Goal: Task Accomplishment & Management: Use online tool/utility

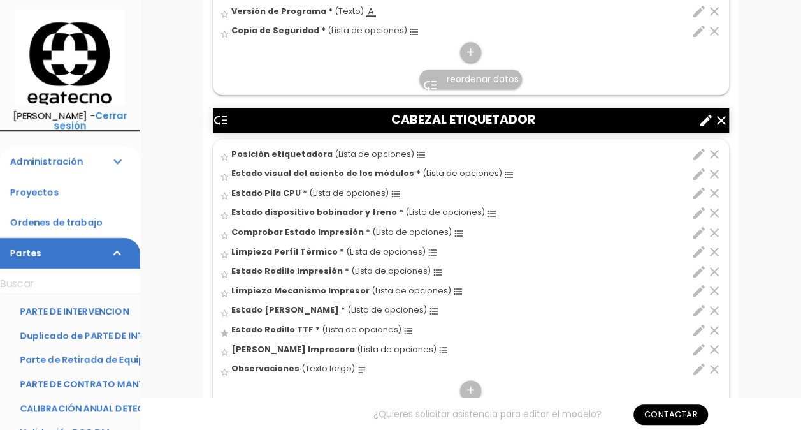
scroll to position [619, 0]
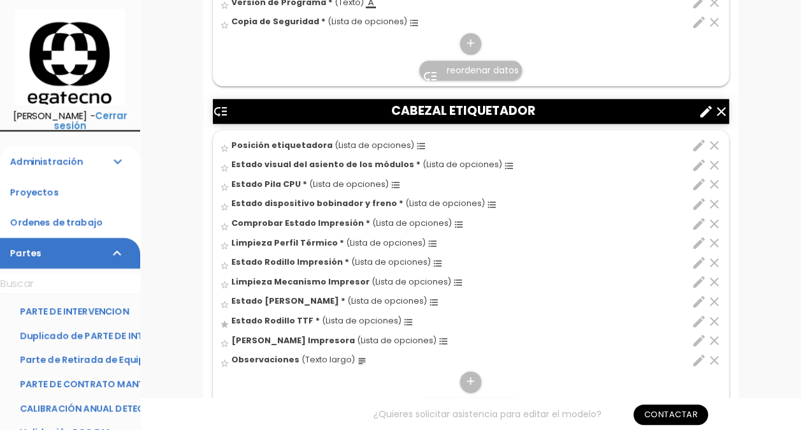
click at [227, 322] on icon "star" at bounding box center [225, 324] width 10 height 10
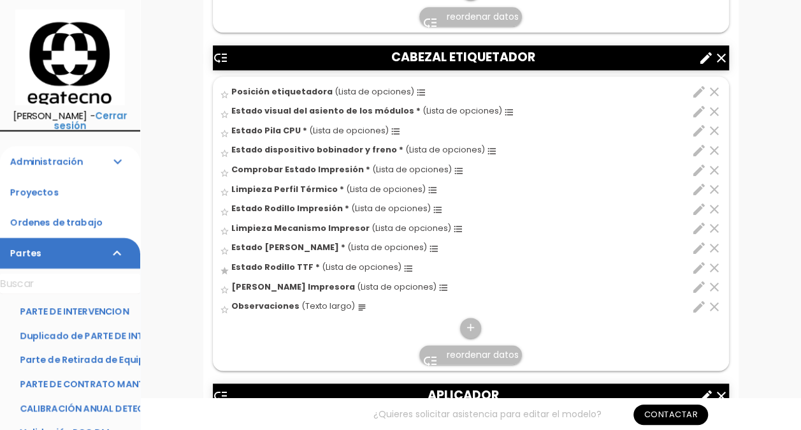
scroll to position [683, 0]
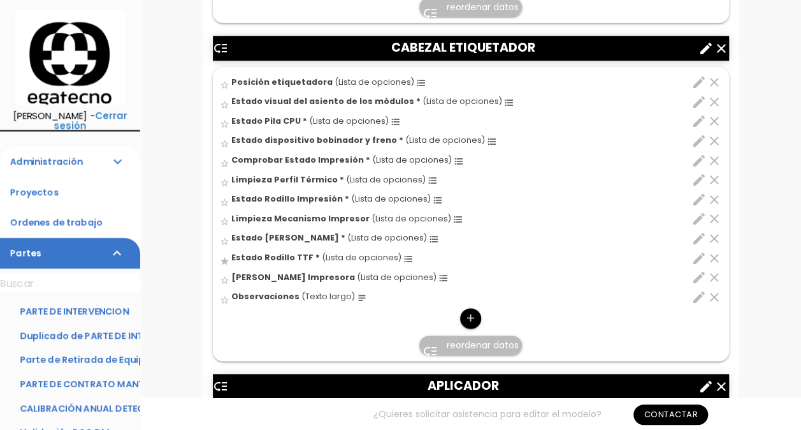
click at [465, 319] on icon "add" at bounding box center [471, 318] width 12 height 20
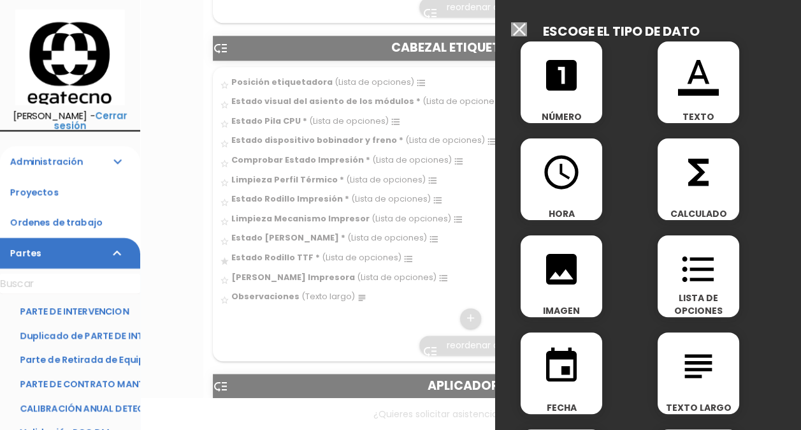
click at [681, 263] on icon "format_list_bulleted" at bounding box center [698, 269] width 41 height 41
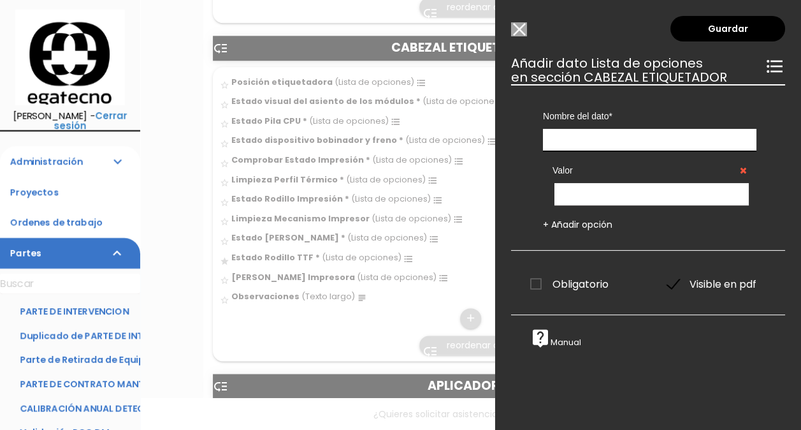
click at [590, 135] on input "text" at bounding box center [650, 140] width 214 height 22
type input "[PERSON_NAME] TTF"
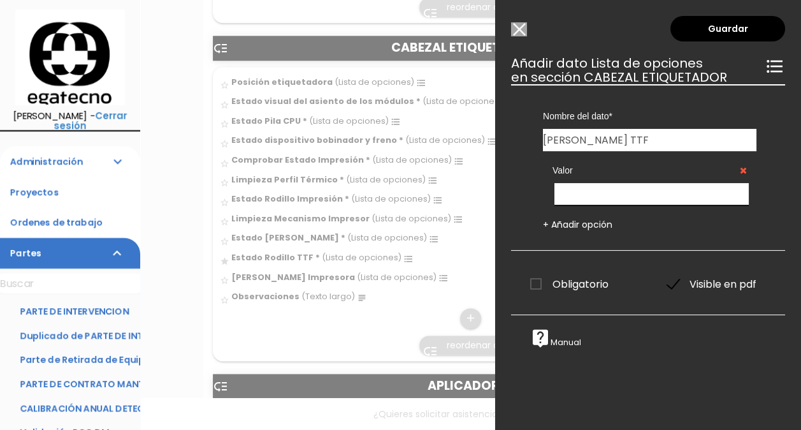
click at [588, 196] on input "text" at bounding box center [651, 194] width 194 height 22
type input "Bien"
click at [570, 227] on link "+ Añadir opción" at bounding box center [577, 224] width 69 height 13
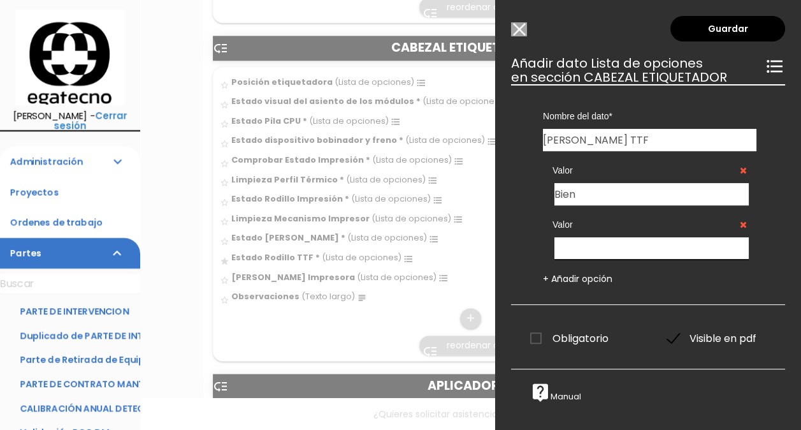
click at [594, 240] on input "text" at bounding box center [651, 248] width 194 height 22
type input "Mal"
click at [584, 279] on link "+ Añadir opción" at bounding box center [577, 278] width 69 height 13
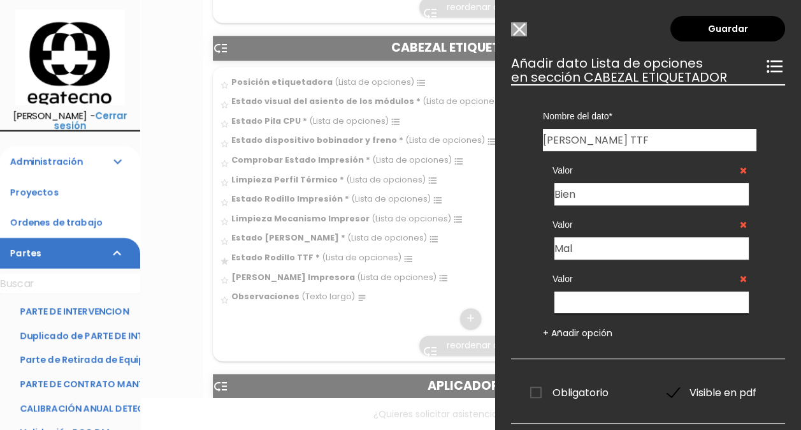
click at [581, 296] on input "text" at bounding box center [651, 302] width 194 height 22
type input "Necesita sustitución"
click at [567, 335] on link "+ Añadir opción" at bounding box center [577, 332] width 69 height 13
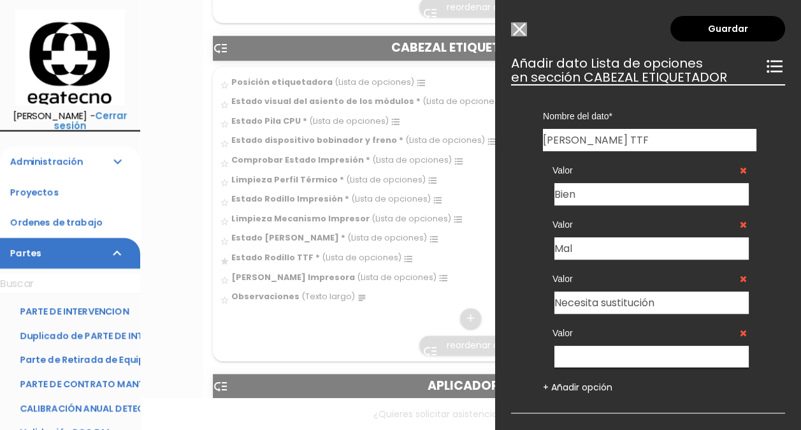
click at [595, 354] on input "text" at bounding box center [651, 356] width 194 height 22
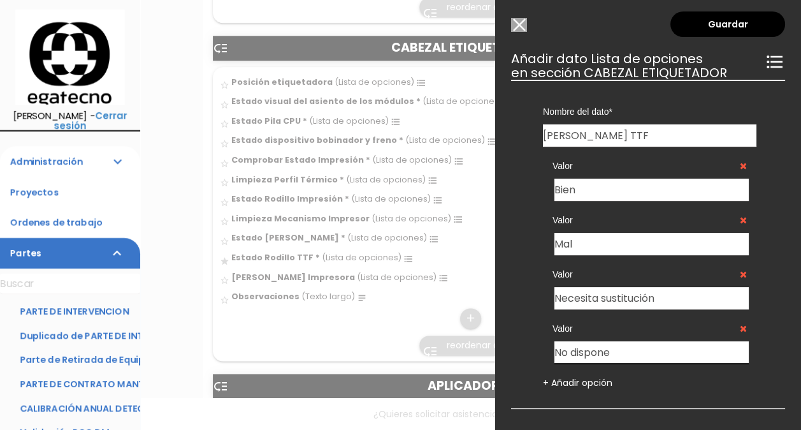
scroll to position [0, 0]
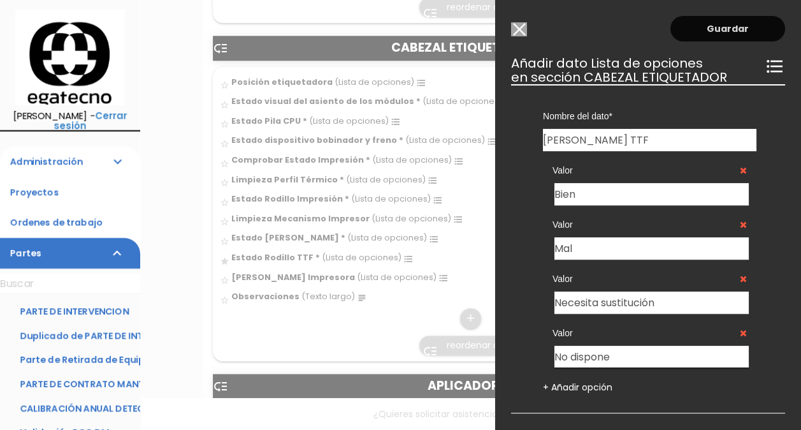
type input "No dispone"
click at [725, 34] on link "Guardar" at bounding box center [727, 28] width 115 height 25
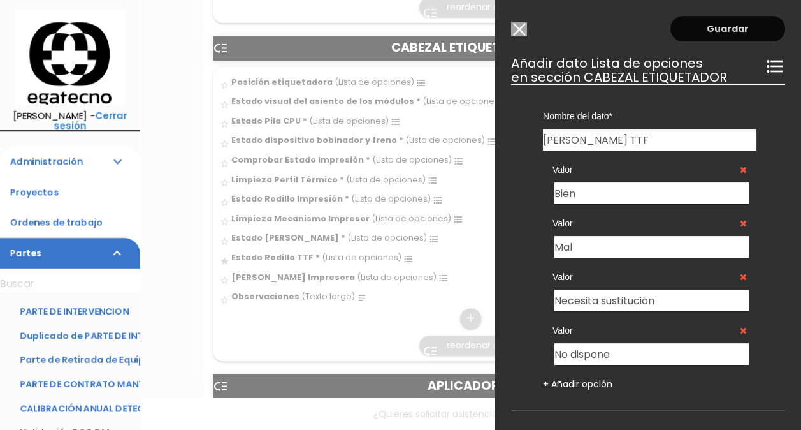
click at [719, 29] on link "Guardar" at bounding box center [727, 28] width 115 height 25
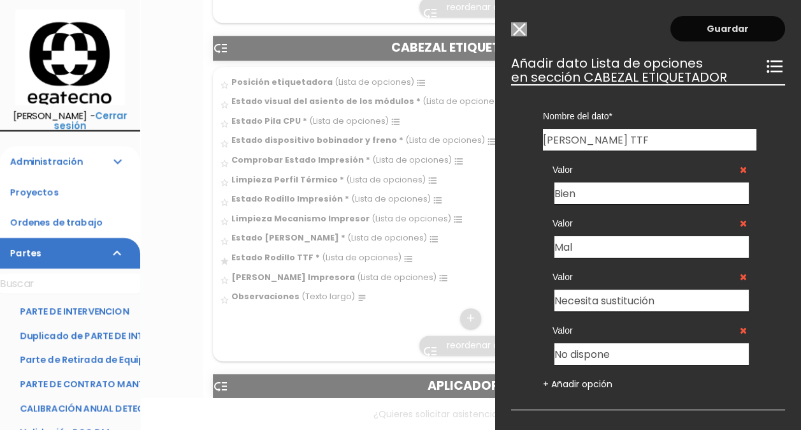
click at [751, 31] on link "Guardar" at bounding box center [727, 28] width 115 height 25
click at [719, 30] on link "Guardar" at bounding box center [727, 28] width 115 height 25
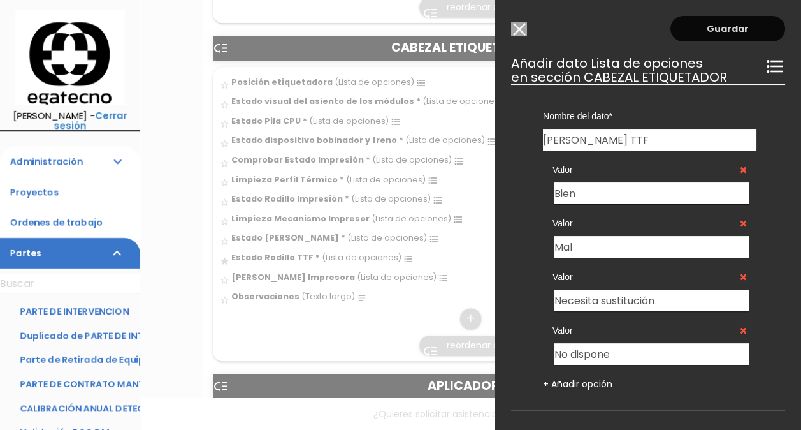
click at [719, 30] on link "Guardar" at bounding box center [727, 28] width 115 height 25
click at [729, 28] on link "Guardar" at bounding box center [727, 28] width 115 height 25
click at [522, 33] on input "Modelo sin Ordenes de trabajo" at bounding box center [519, 29] width 16 height 14
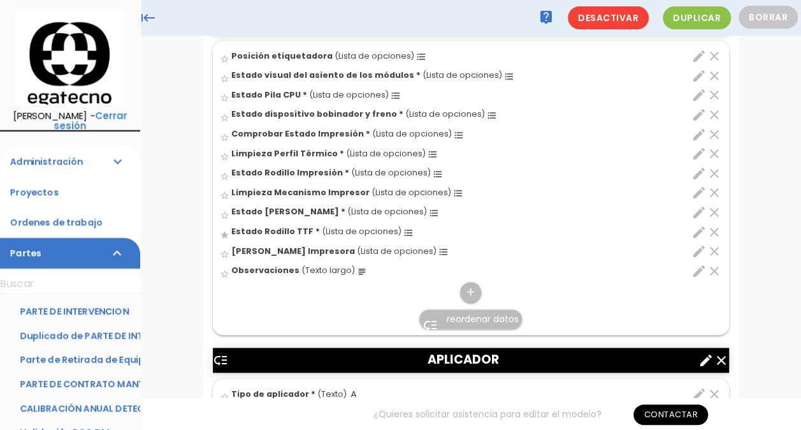
scroll to position [646, 0]
